Goal: Go to known website: Access a specific website the user already knows

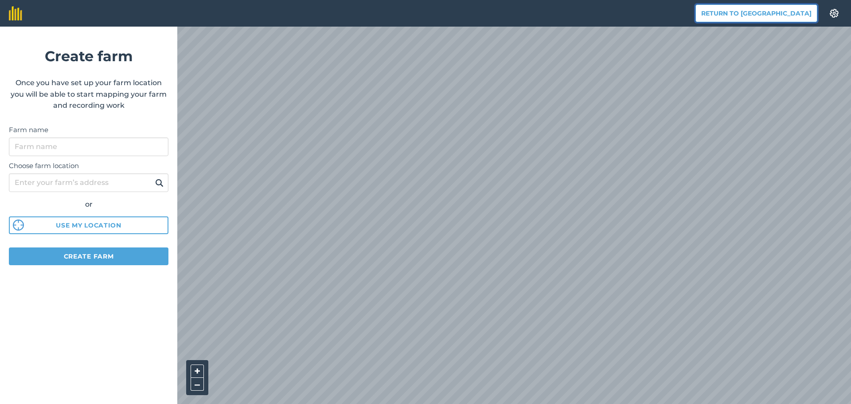
click at [753, 12] on button "Return to [GEOGRAPHIC_DATA]" at bounding box center [756, 13] width 122 height 18
click at [752, 14] on button "Return to [GEOGRAPHIC_DATA]" at bounding box center [756, 13] width 122 height 18
